Goal: Task Accomplishment & Management: Use online tool/utility

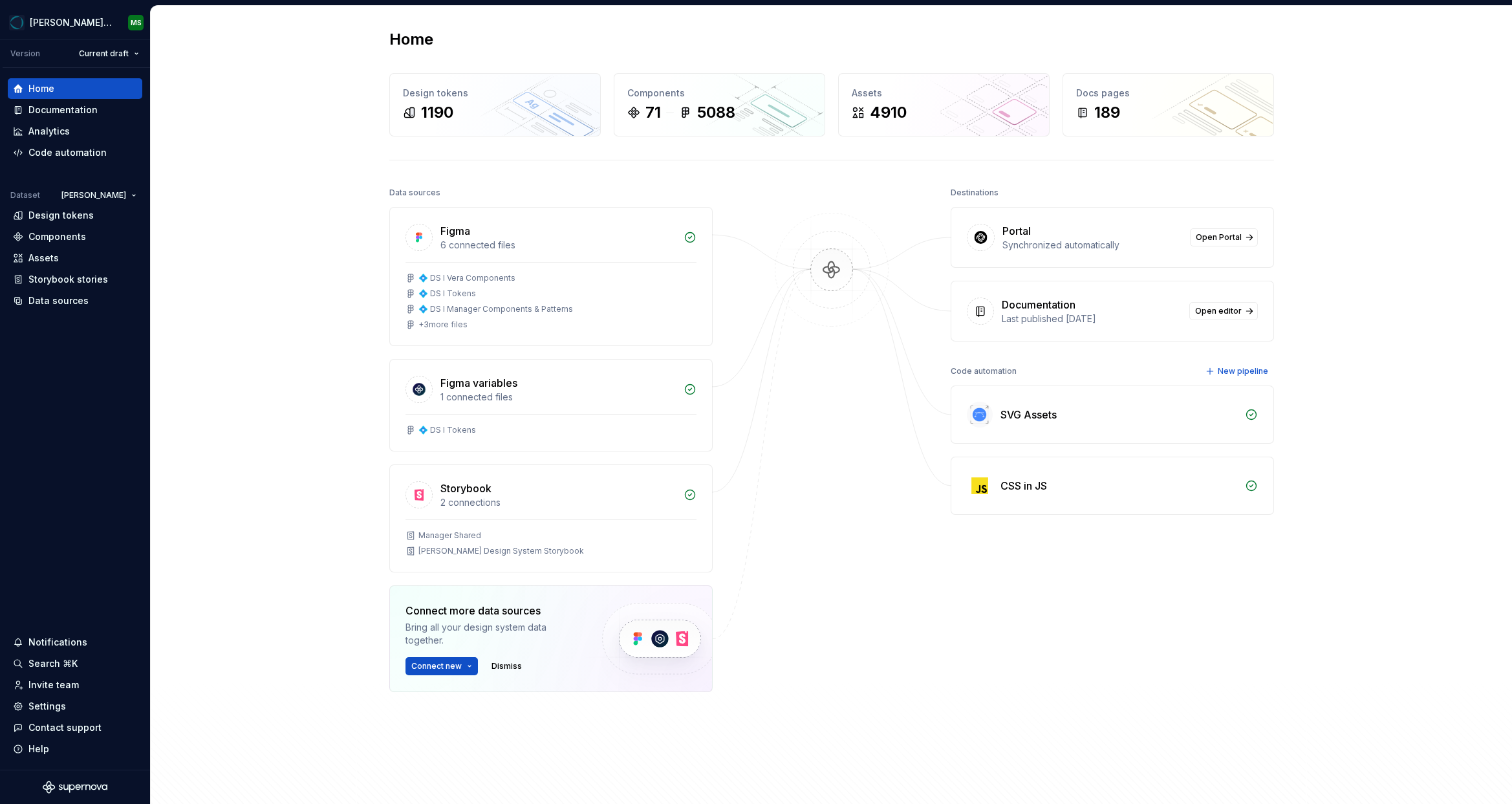
click at [327, 52] on div "Home Design tokens 1190 Components 71 5088 Assets 4910 Docs pages 189 Data sour…" at bounding box center [831, 419] width 1361 height 826
click at [261, 270] on div "Home Design tokens 1190 Components 71 5088 Assets 4910 Docs pages 189 Data sour…" at bounding box center [831, 419] width 1361 height 826
click at [49, 154] on div "Code automation" at bounding box center [67, 153] width 78 height 13
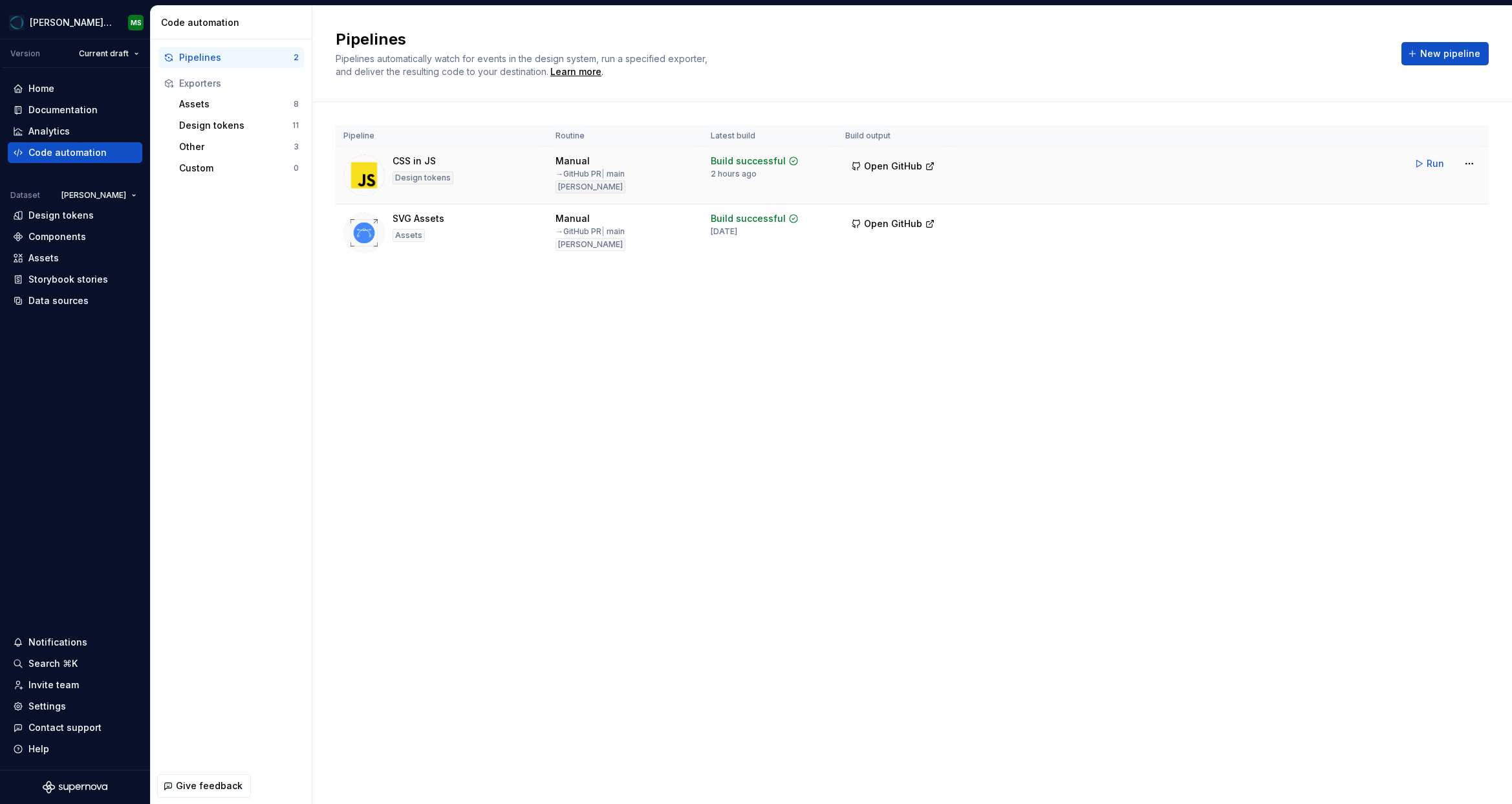
click at [492, 181] on div "CSS in JS Design tokens" at bounding box center [441, 175] width 196 height 41
click at [1468, 165] on html "[PERSON_NAME] Design System MS Version Current draft Home Documentation Analyti…" at bounding box center [756, 402] width 1512 height 804
click at [1440, 196] on div "Edit pipeline" at bounding box center [1452, 191] width 110 height 13
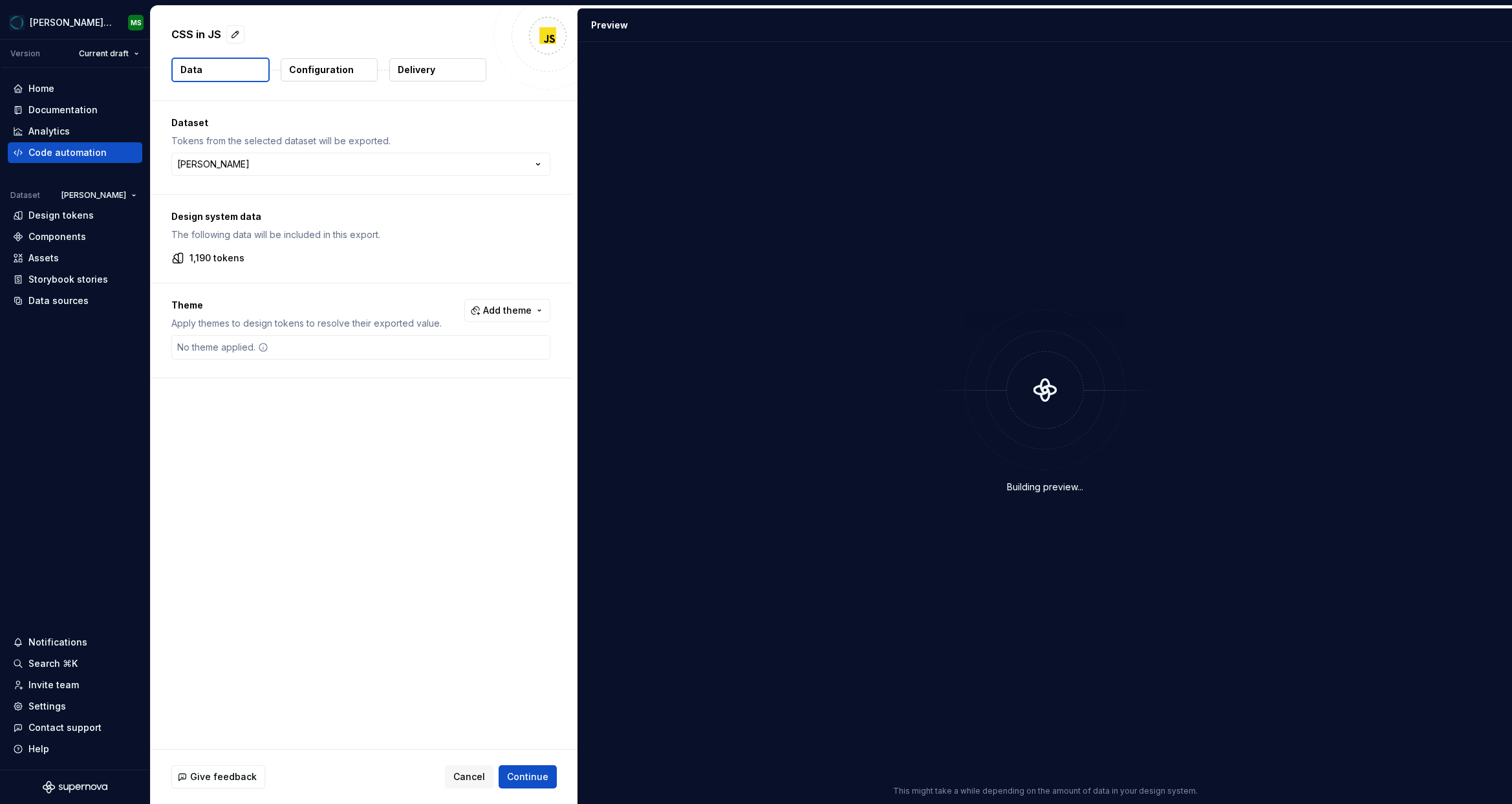
click at [309, 69] on p "Configuration" at bounding box center [322, 70] width 65 height 13
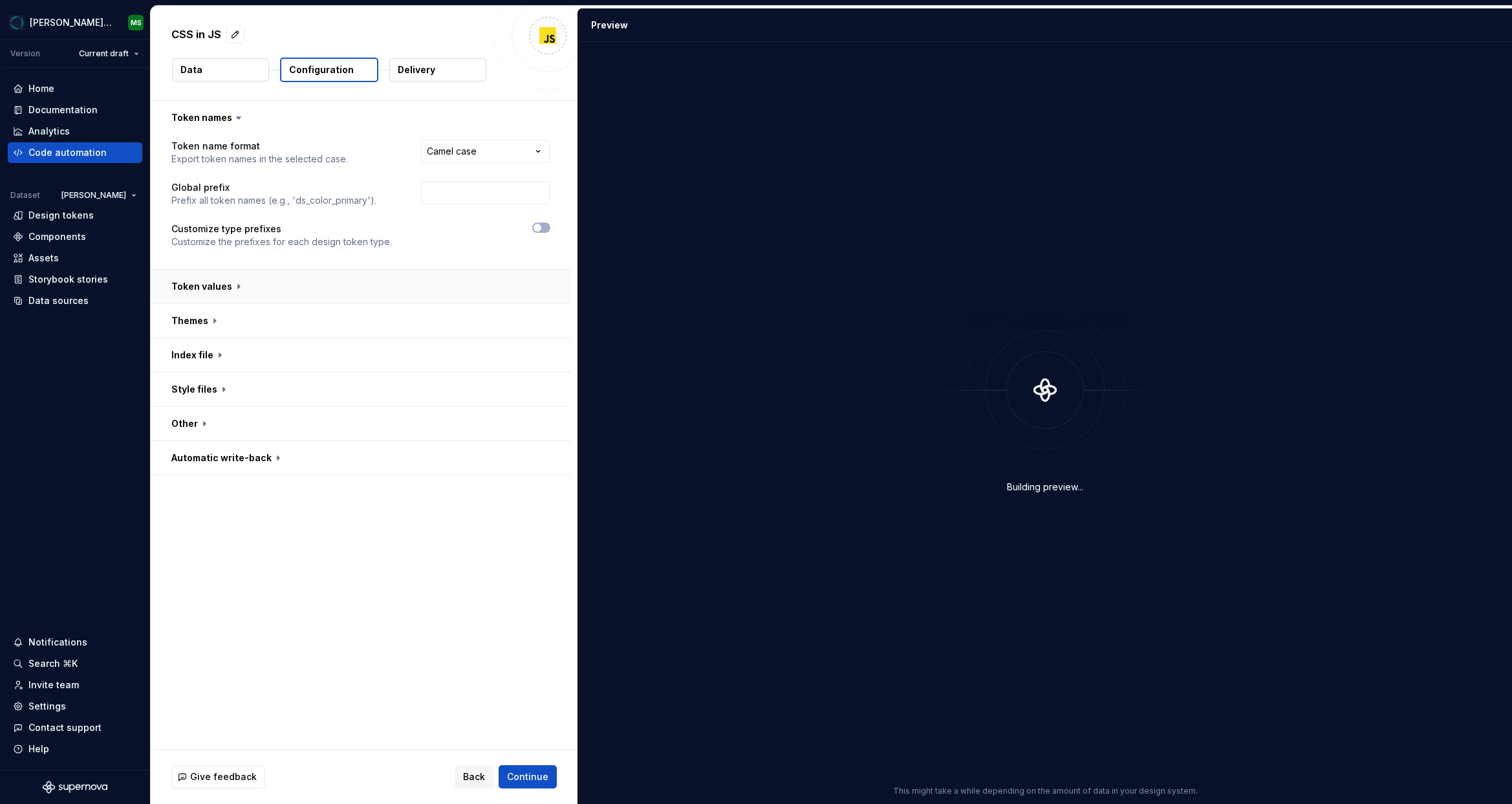
click at [352, 293] on button "button" at bounding box center [361, 286] width 420 height 34
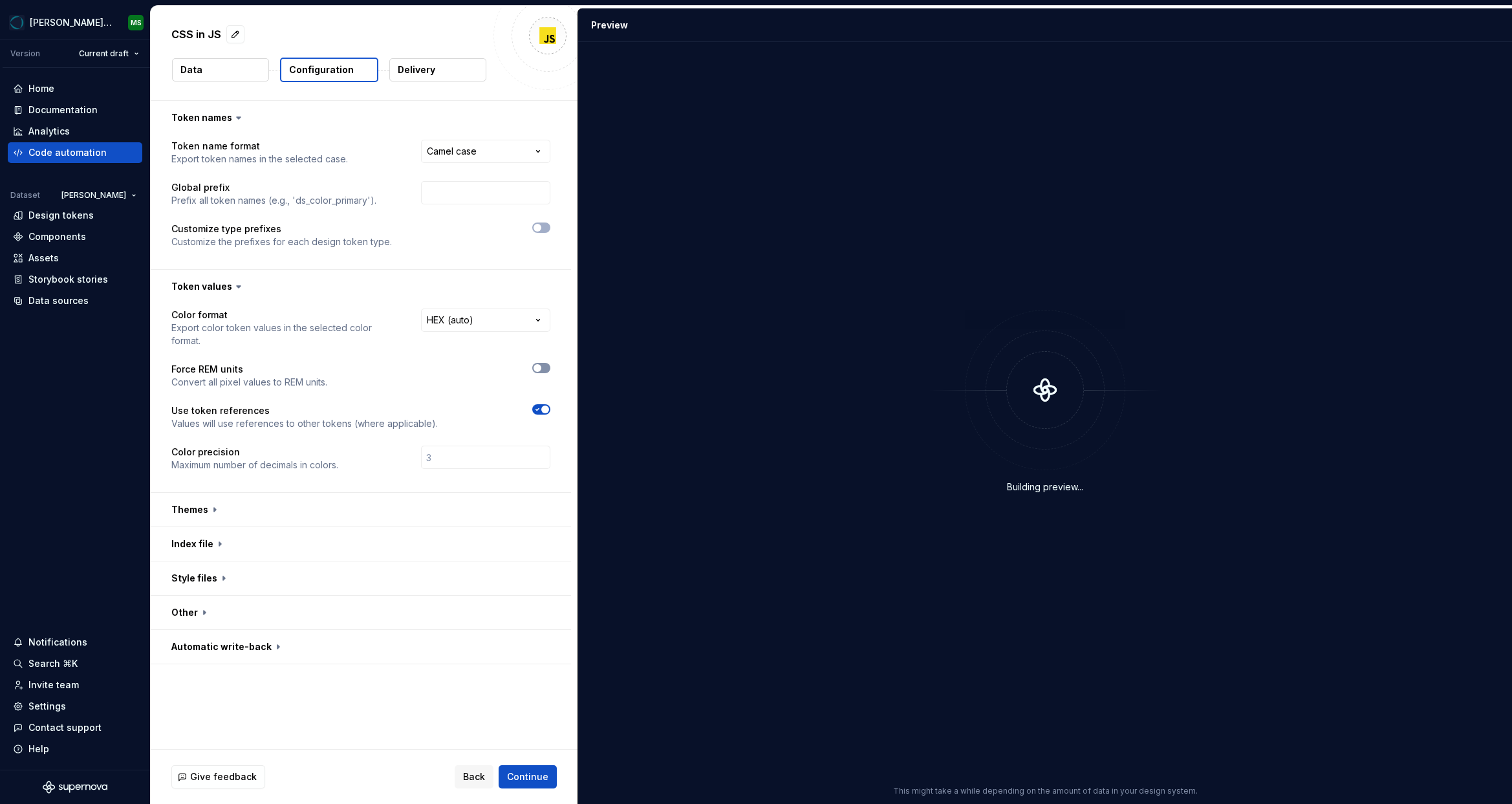
click at [549, 363] on button "button" at bounding box center [541, 368] width 18 height 10
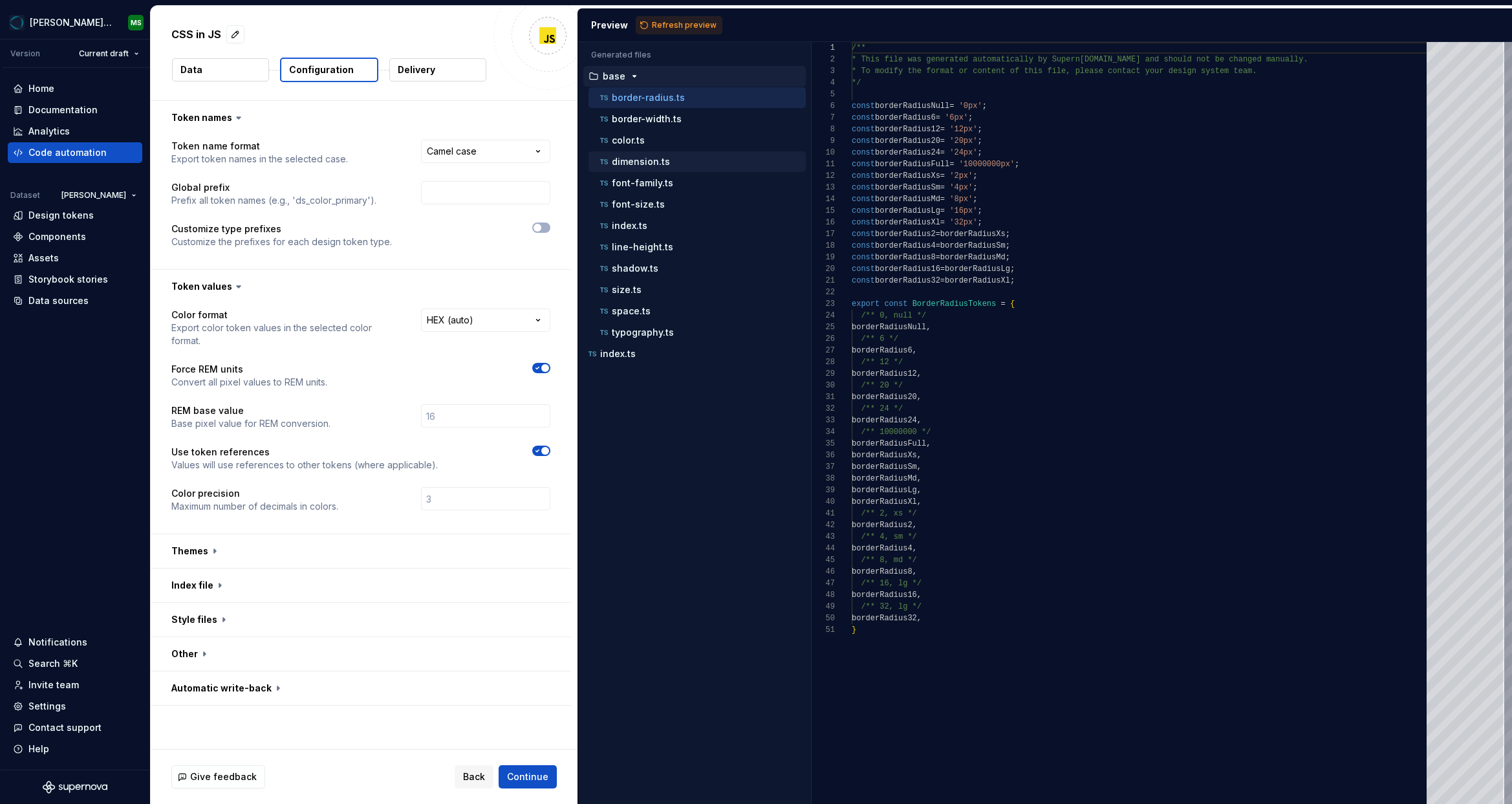
click at [659, 157] on p "dimension.ts" at bounding box center [641, 162] width 58 height 10
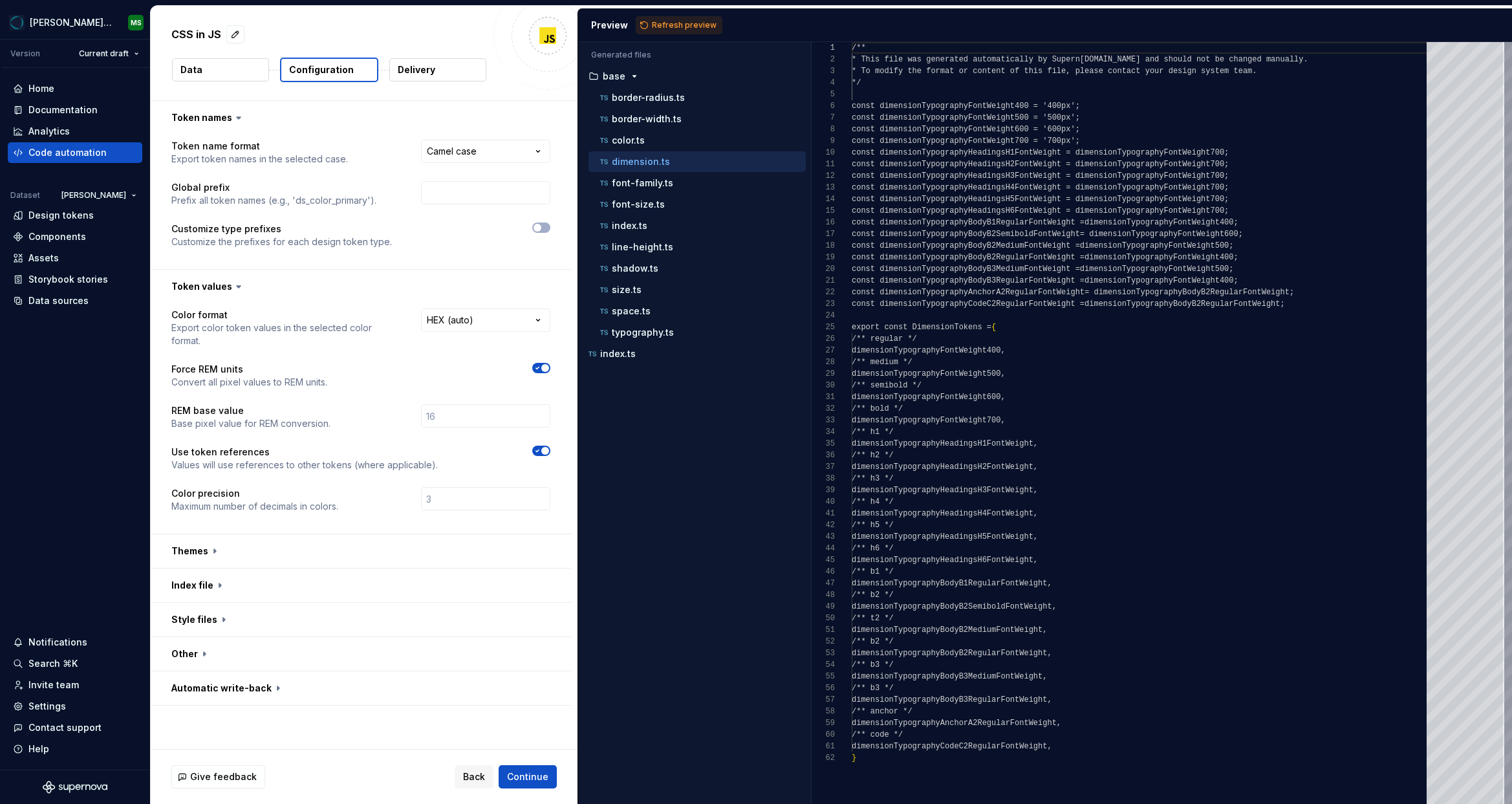
scroll to position [116, 0]
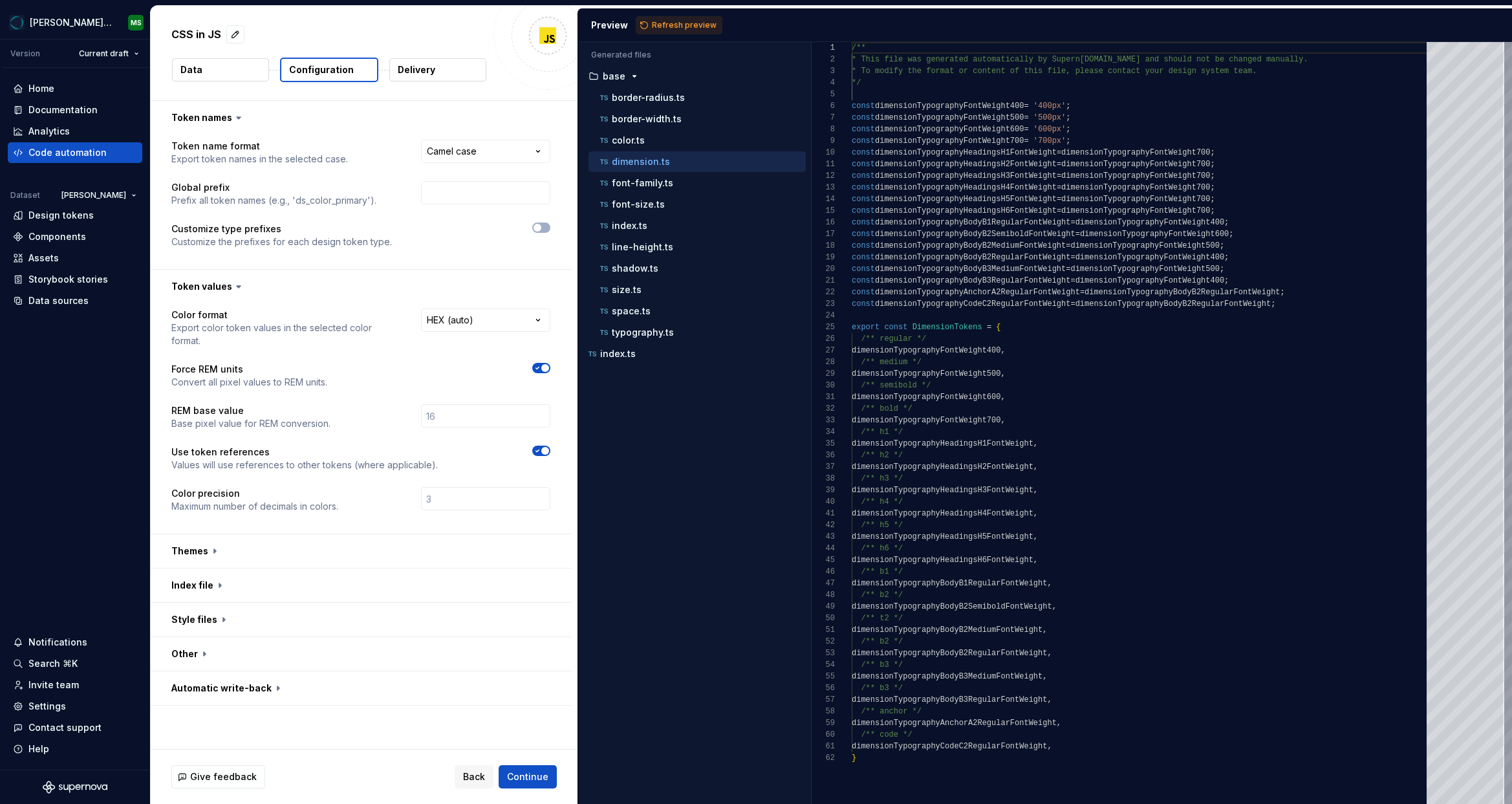
click at [542, 364] on icon "button" at bounding box center [537, 367] width 10 height 7
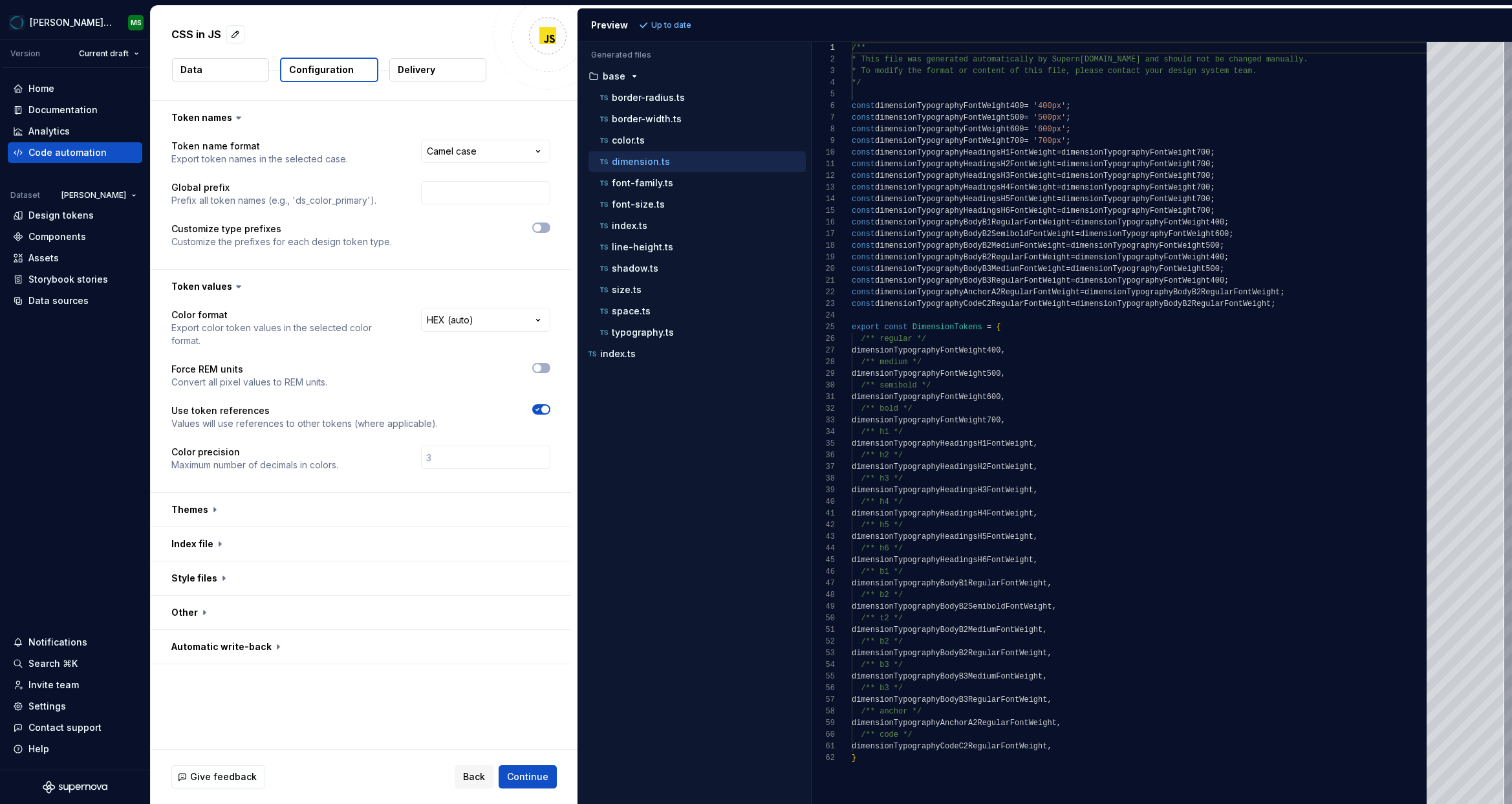
click at [662, 26] on p "Up to date" at bounding box center [671, 25] width 40 height 10
click at [1088, 133] on div "/** * This file was generated automatically by Supern [DOMAIN_NAME] and should …" at bounding box center [1142, 423] width 583 height 762
click at [542, 364] on icon "button" at bounding box center [537, 367] width 10 height 7
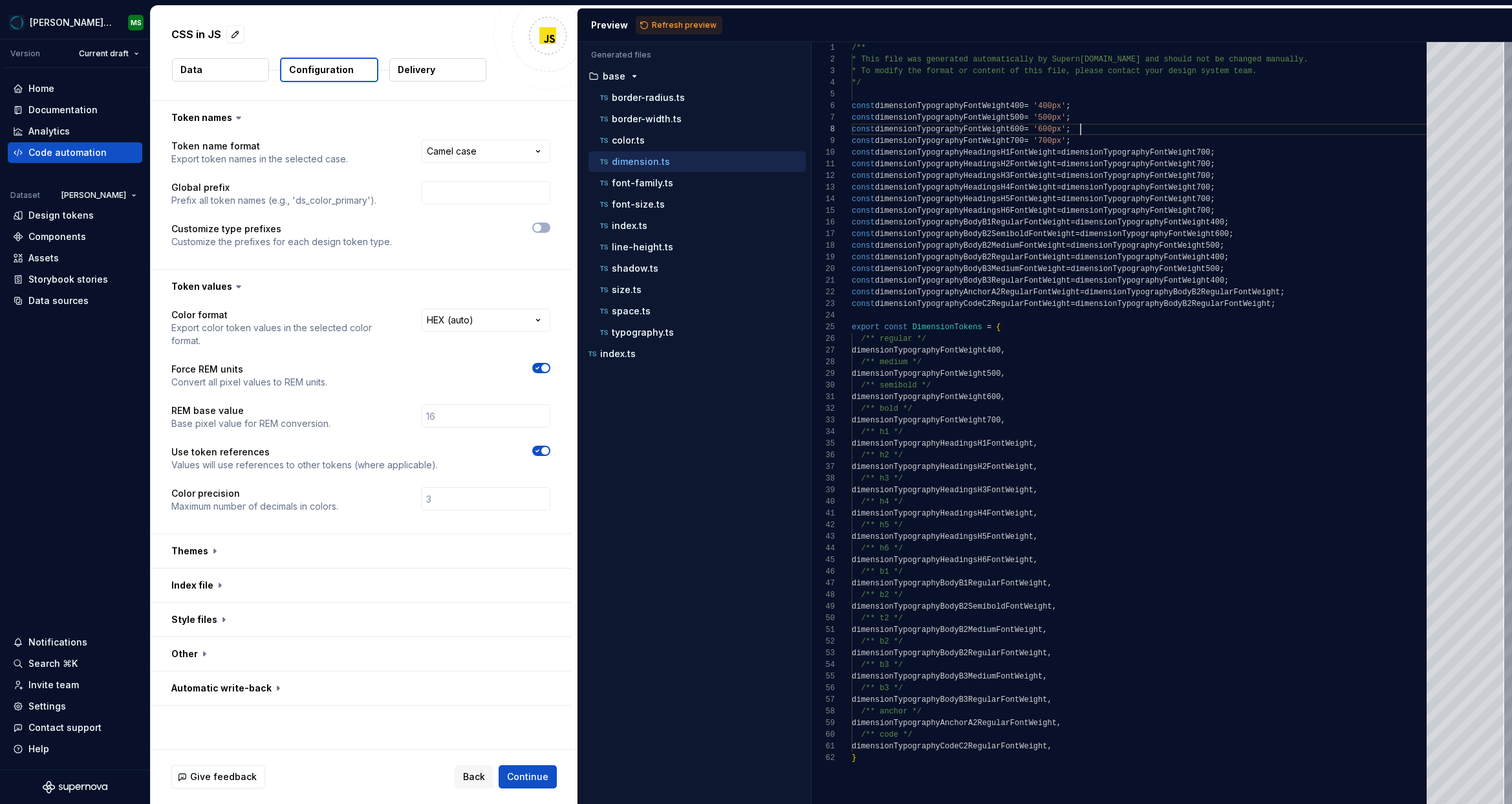
scroll to position [81, 228]
click at [1109, 133] on div "/** * This file was generated automatically by Supern [DOMAIN_NAME] and should …" at bounding box center [1142, 423] width 583 height 762
click at [647, 185] on p "font-family.ts" at bounding box center [642, 183] width 61 height 10
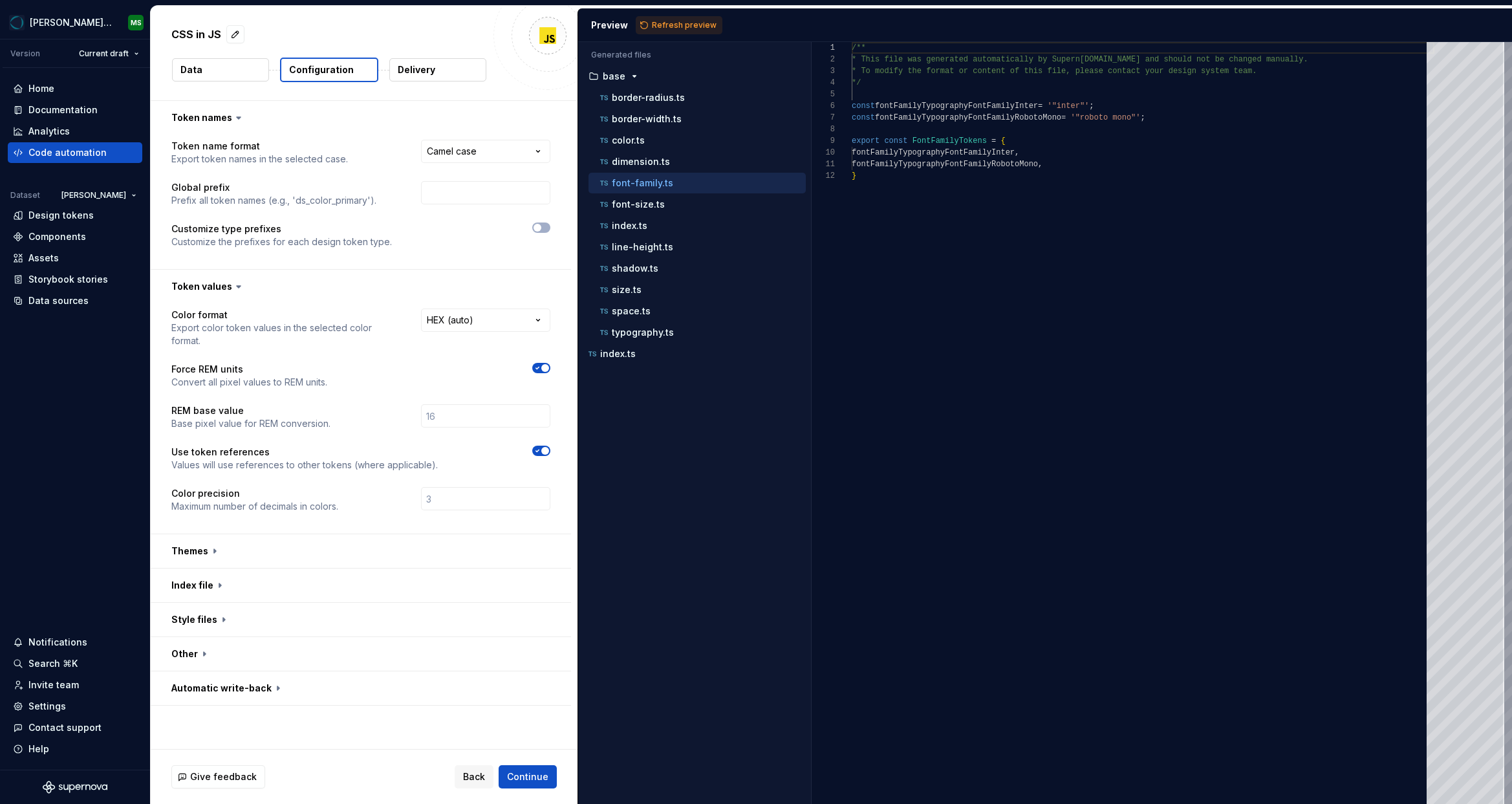
scroll to position [0, 0]
click at [648, 167] on div "dimension.ts" at bounding box center [701, 162] width 208 height 13
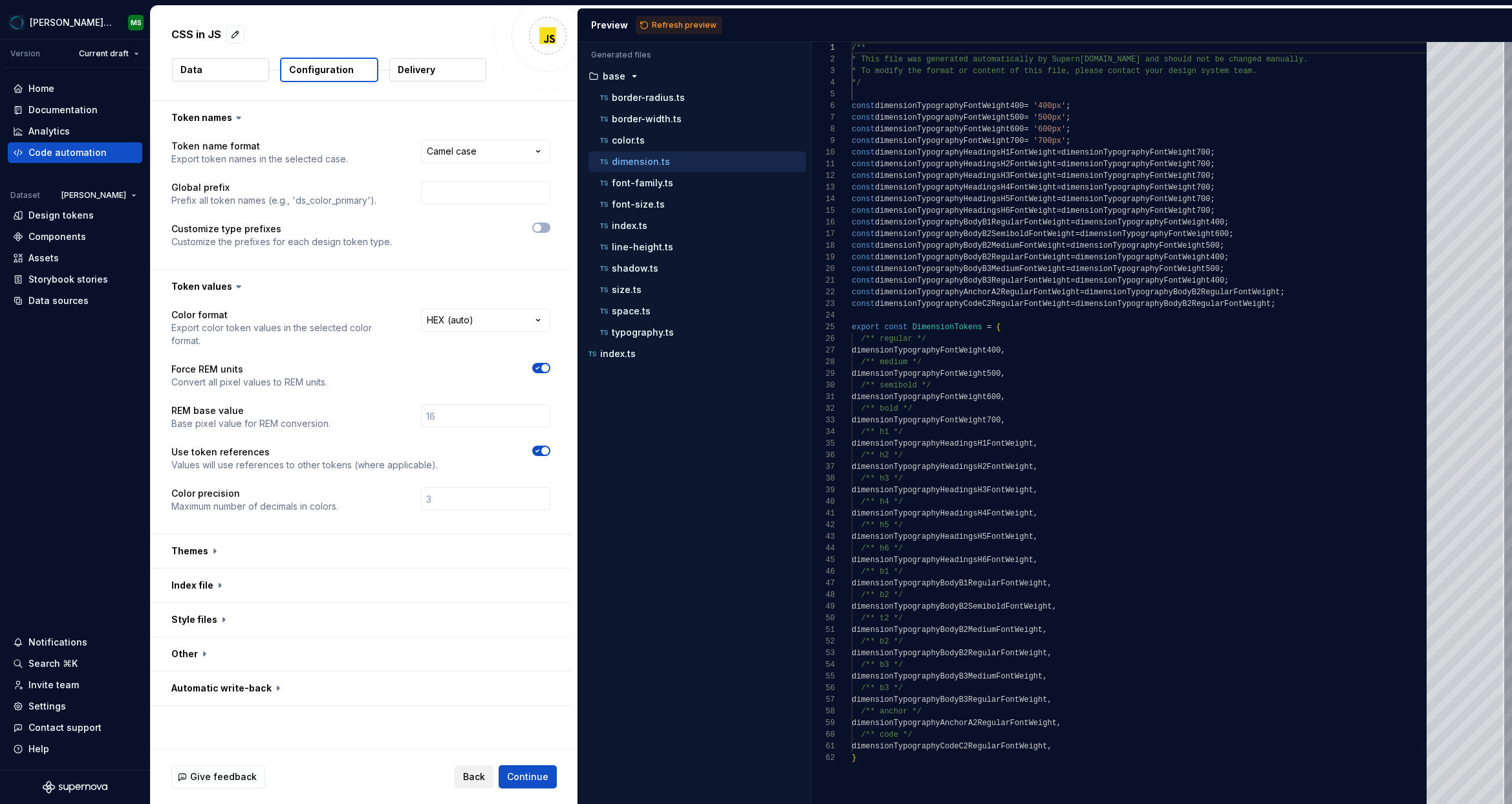
click at [475, 772] on span "Back" at bounding box center [474, 777] width 22 height 13
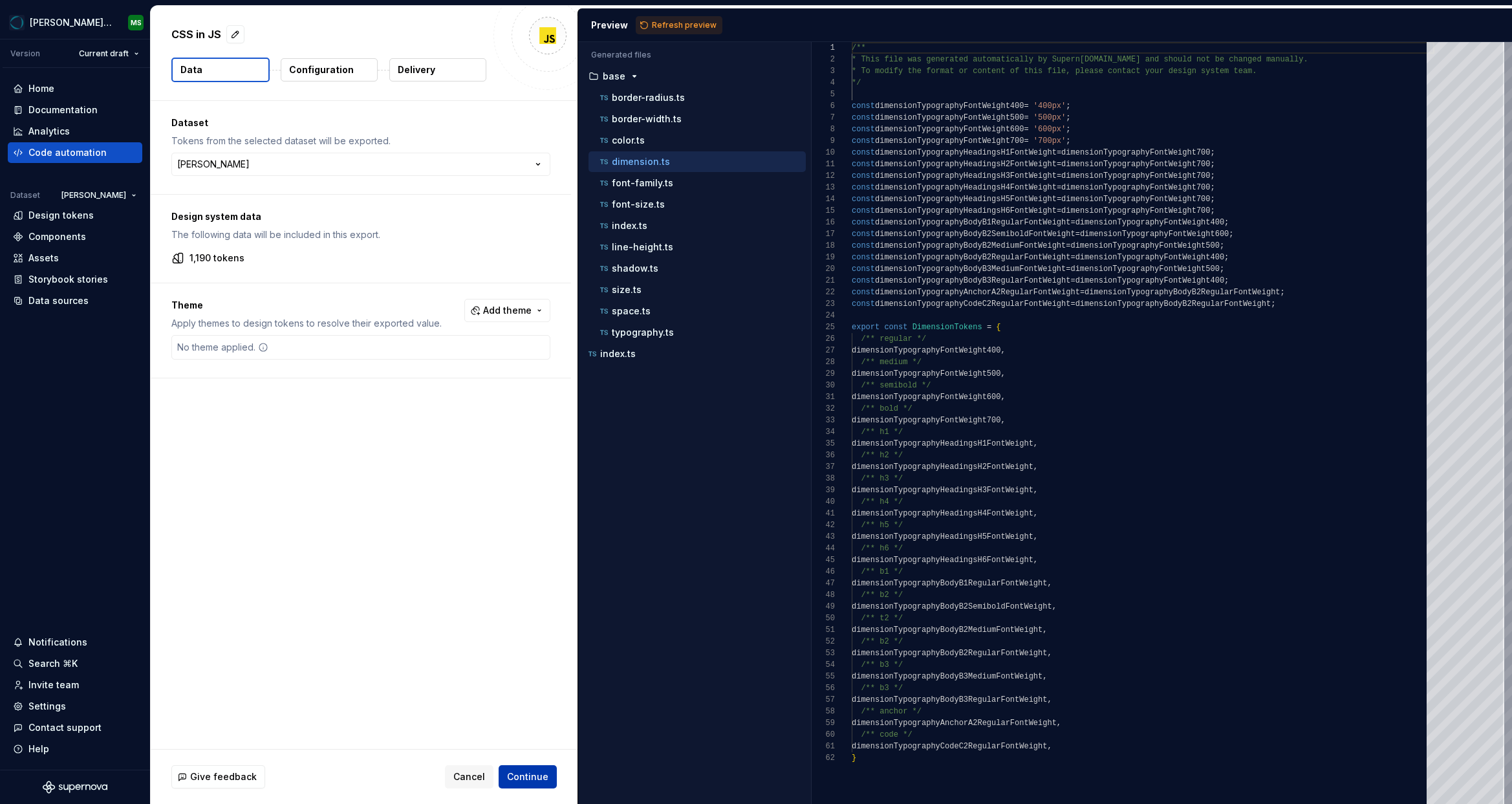
click at [518, 777] on span "Continue" at bounding box center [528, 777] width 41 height 13
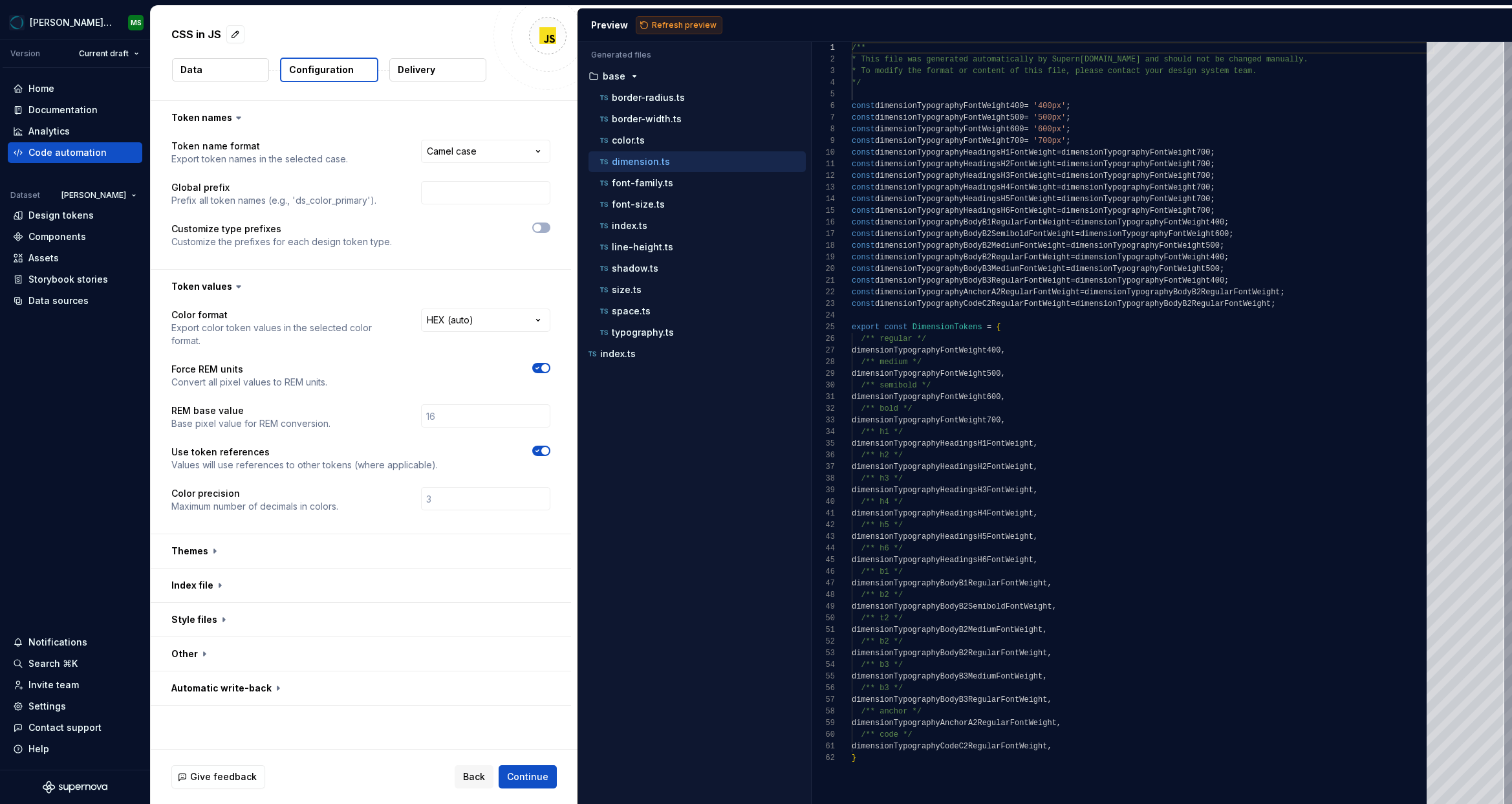
click at [671, 23] on span "Refresh preview" at bounding box center [684, 25] width 65 height 10
type textarea "**********"
click at [531, 777] on span "Continue" at bounding box center [528, 777] width 41 height 13
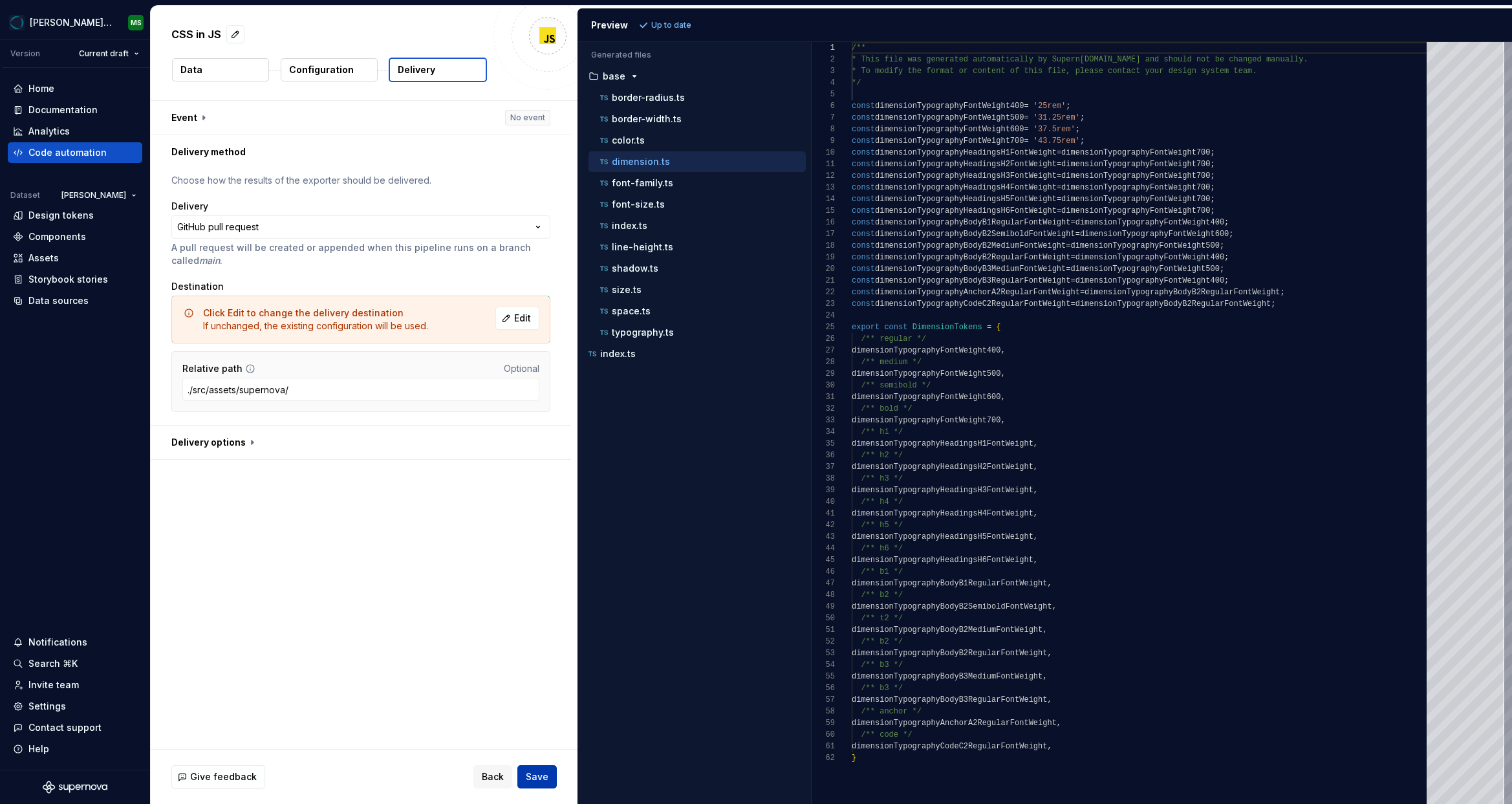
click at [542, 777] on span "Save" at bounding box center [536, 777] width 22 height 13
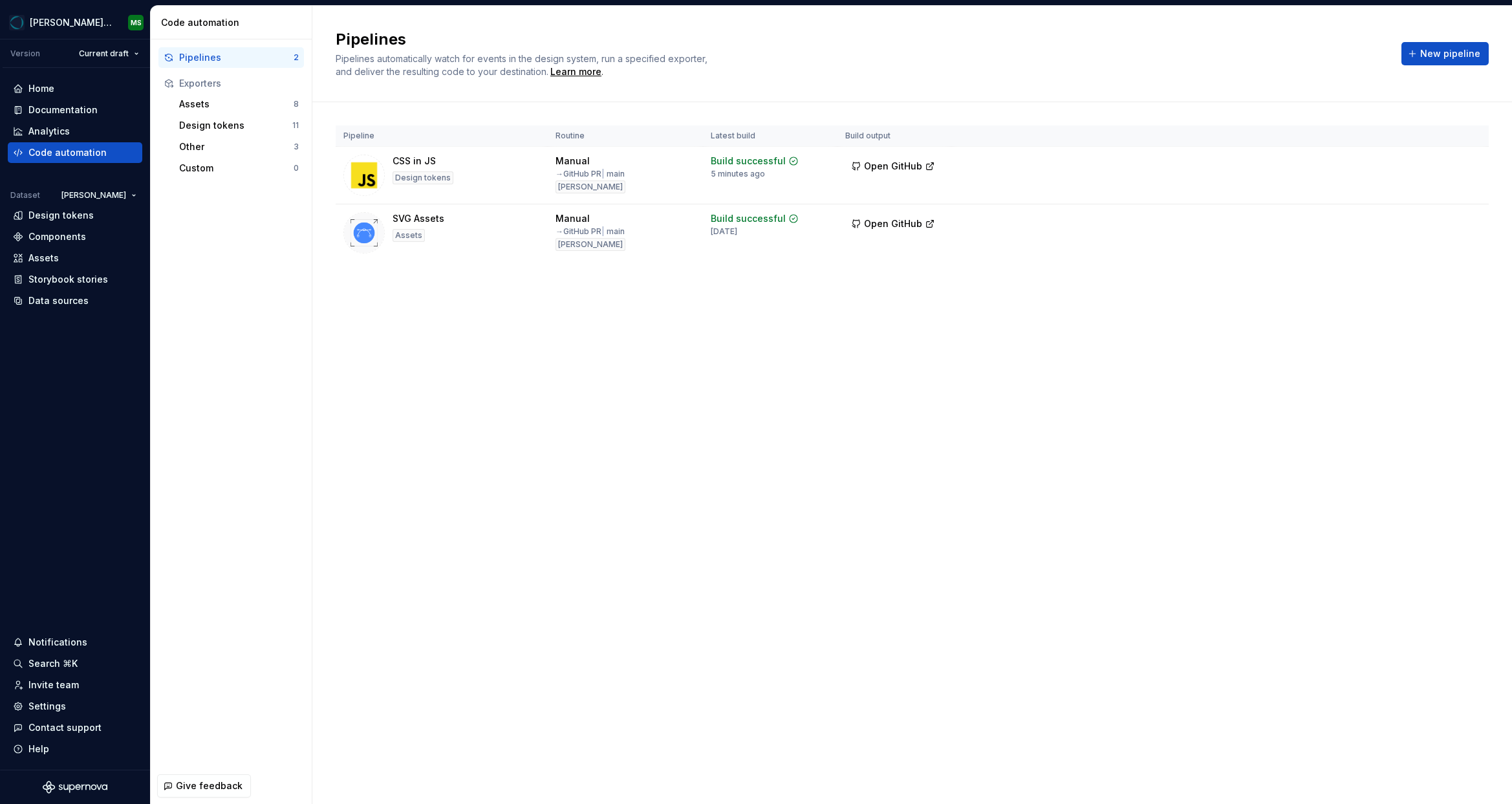
click at [652, 395] on div "Pipelines Pipelines automatically watch for events in the design system, run a …" at bounding box center [912, 404] width 1199 height 798
